Goal: Transaction & Acquisition: Purchase product/service

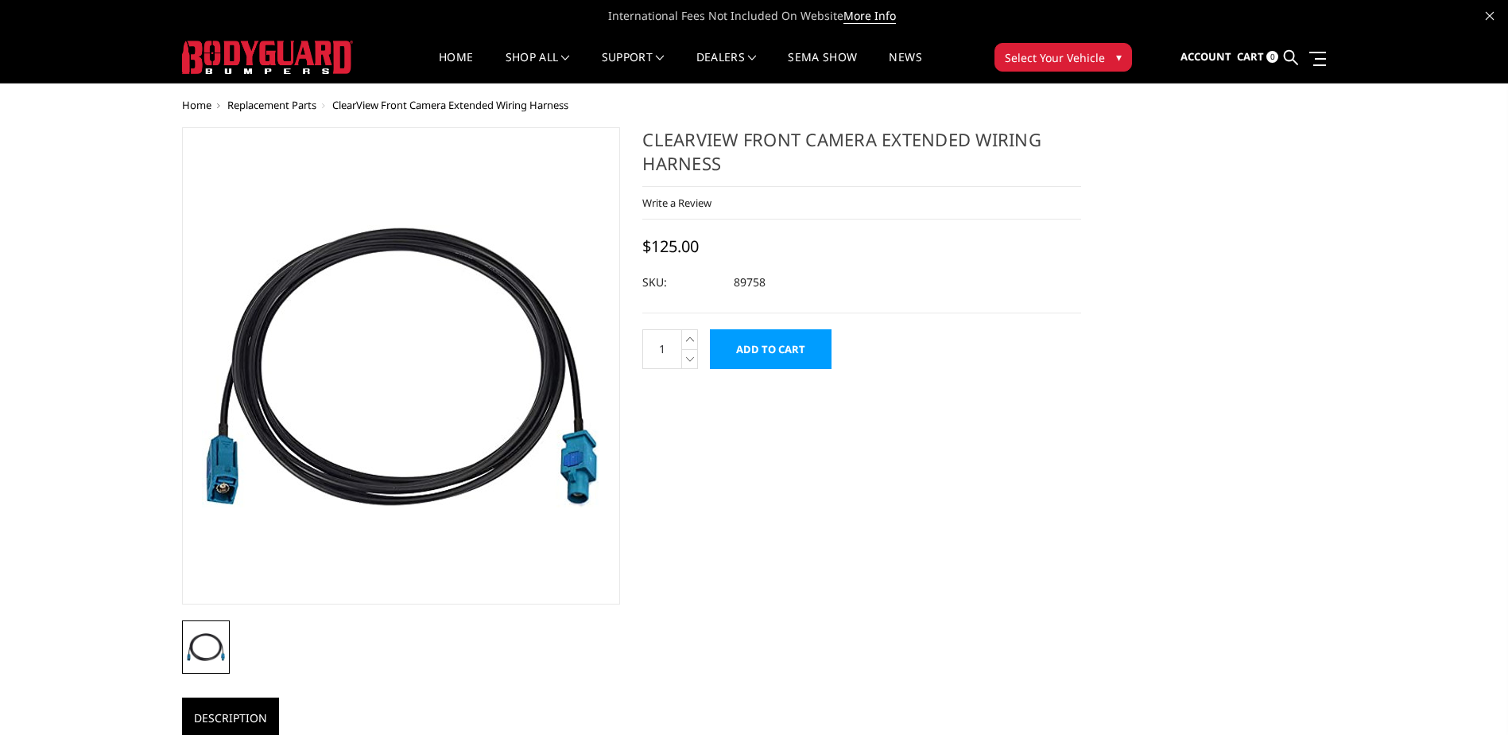
click at [1043, 68] on button "Select Your Vehicle ▾" at bounding box center [1063, 57] width 138 height 29
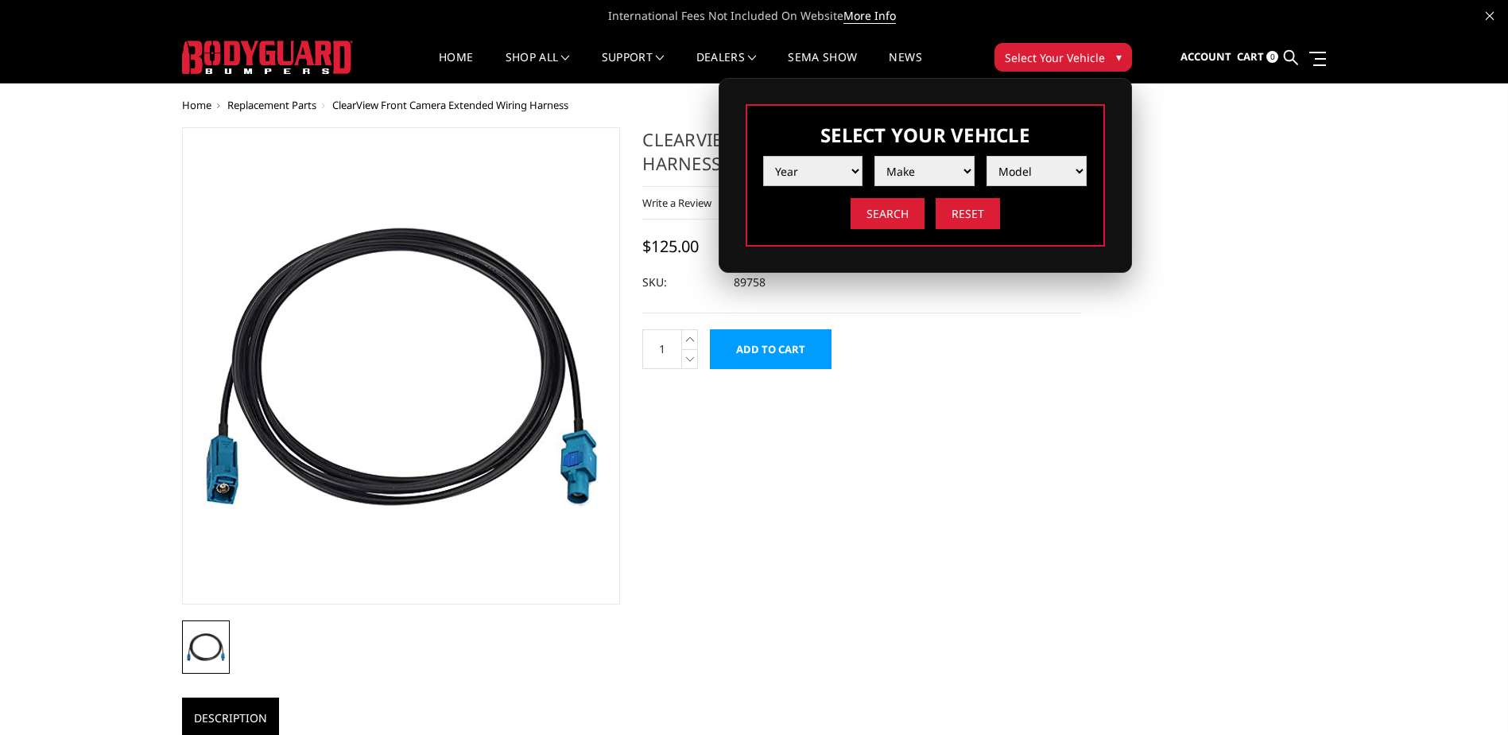
click at [800, 169] on select "Year 2025 2024 2023 2022 2021 2020 2019 2018 2017 2016 2015 2014 2013 2012 2011…" at bounding box center [813, 171] width 100 height 30
select select "yr_2025"
click at [763, 156] on select "Year 2025 2024 2023 2022 2021 2020 2019 2018 2017 2016 2015 2014 2013 2012 2011…" at bounding box center [813, 171] width 100 height 30
click at [917, 166] on select "Make Chevrolet Ford GMC Ram Toyota" at bounding box center [924, 171] width 100 height 30
select select "mk_ford"
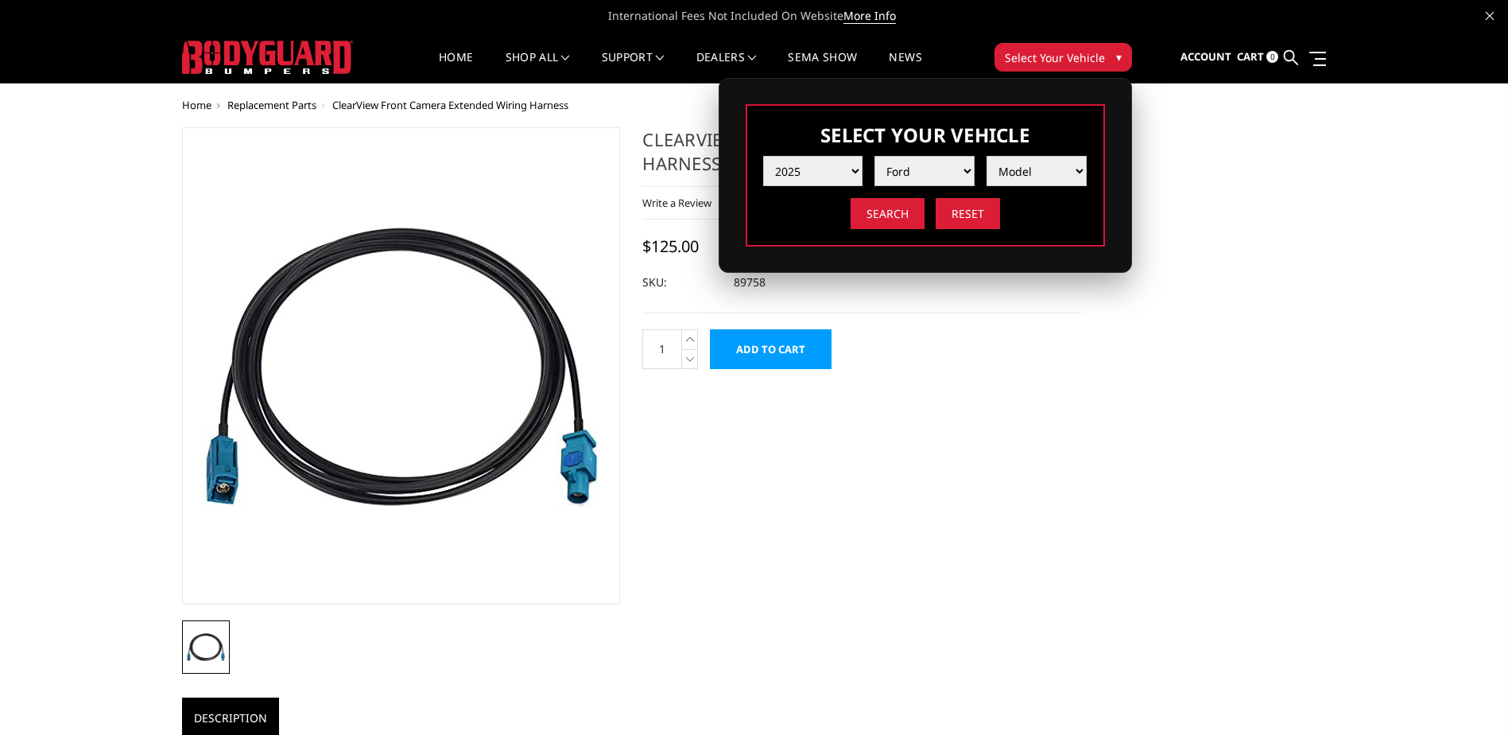
click at [874, 156] on select "Make Chevrolet Ford GMC Ram Toyota" at bounding box center [924, 171] width 100 height 30
click at [1011, 173] on select "Model F150 F150 Raptor F250 / F350 F450 F550" at bounding box center [1037, 171] width 100 height 30
select select "md_f250-f350"
click at [987, 156] on select "Model F150 F150 Raptor F250 / F350 F450 F550" at bounding box center [1037, 171] width 100 height 30
click at [878, 219] on input "Search" at bounding box center [888, 213] width 74 height 31
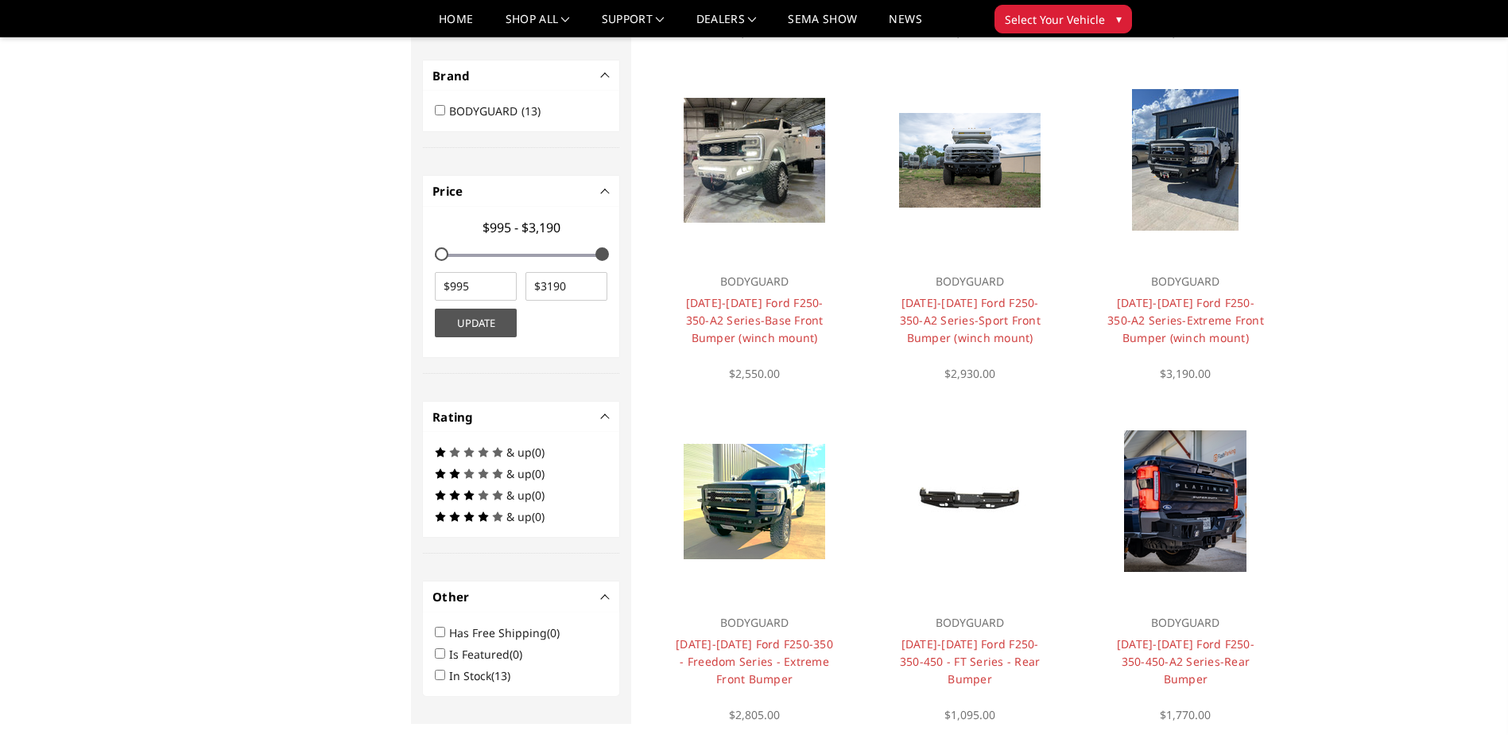
scroll to position [477, 0]
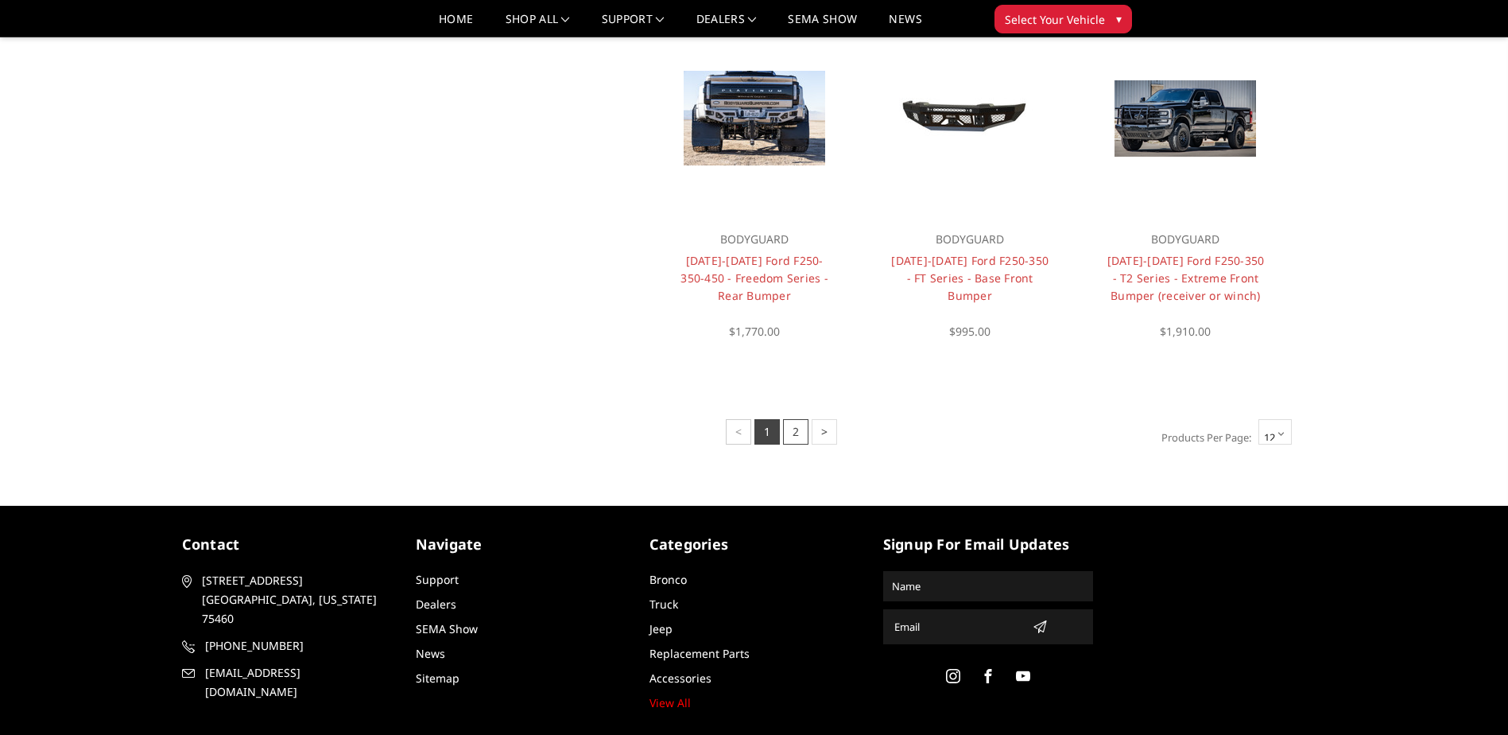
click at [799, 432] on link "2" at bounding box center [795, 431] width 25 height 25
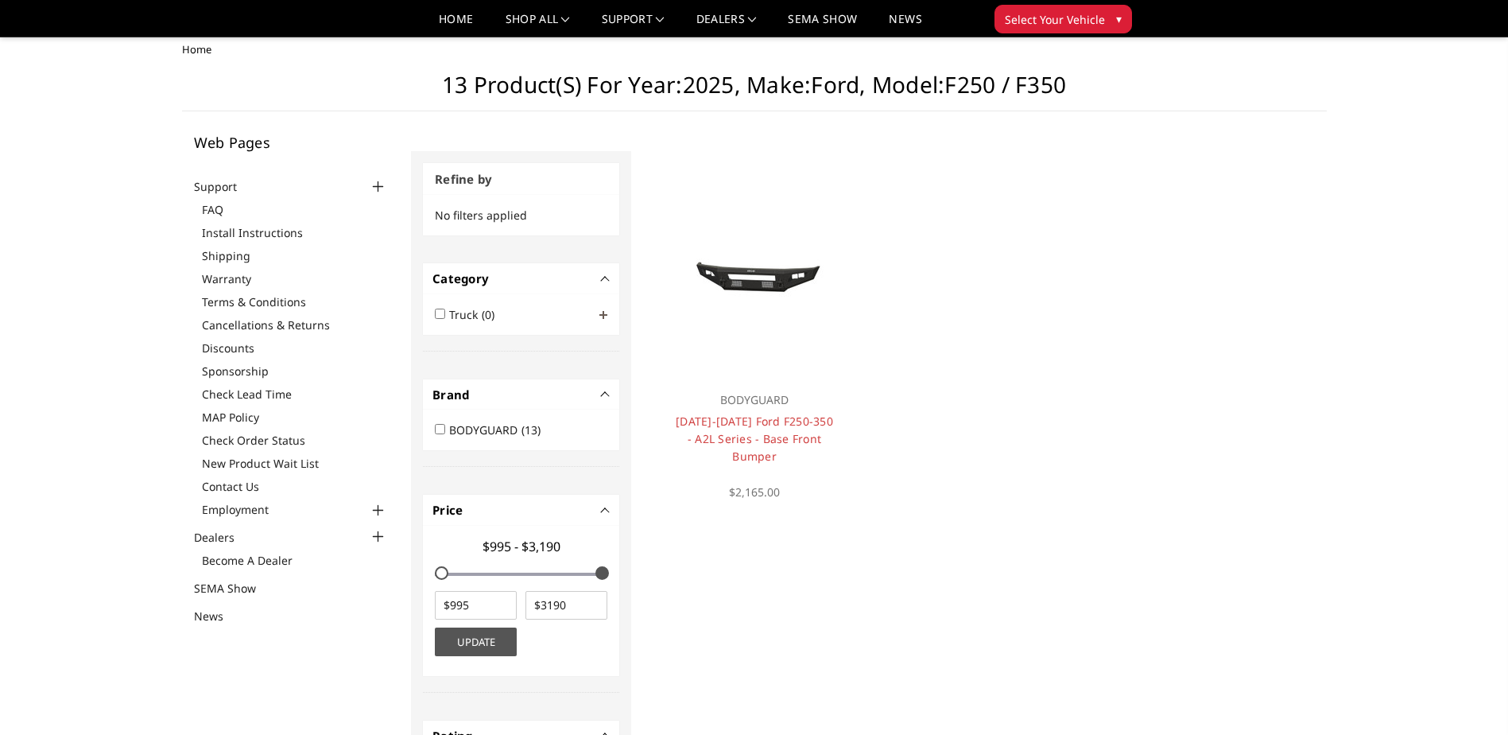
scroll to position [0, 0]
